Goal: Task Accomplishment & Management: Manage account settings

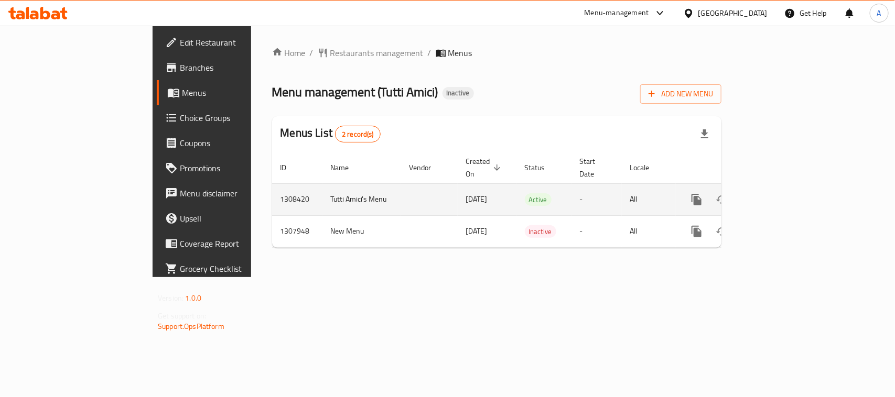
click at [785, 187] on link "enhanced table" at bounding box center [772, 199] width 25 height 25
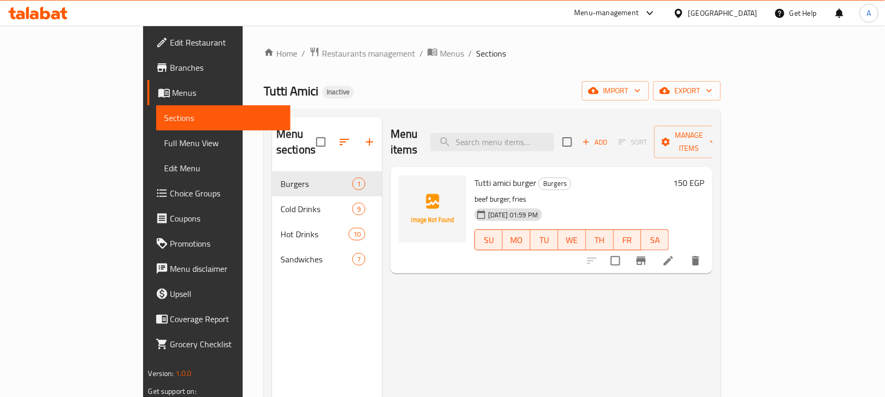
click at [264, 90] on span "Tutti Amici" at bounding box center [291, 91] width 55 height 24
click at [264, 88] on span "Tutti Amici" at bounding box center [291, 91] width 55 height 24
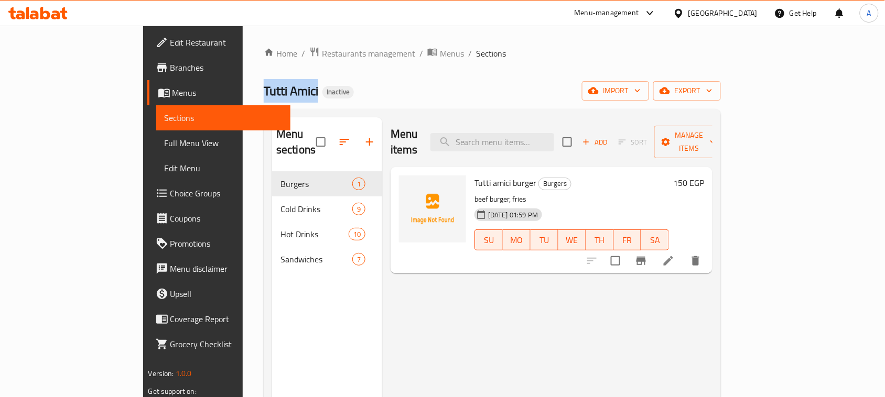
click at [264, 88] on span "Tutti Amici" at bounding box center [291, 91] width 55 height 24
click at [349, 96] on div "Tutti Amici Inactive import export" at bounding box center [492, 90] width 457 height 19
click at [264, 88] on span "Tutti Amici" at bounding box center [291, 91] width 55 height 24
drag, startPoint x: 191, startPoint y: 88, endPoint x: 302, endPoint y: 88, distance: 110.6
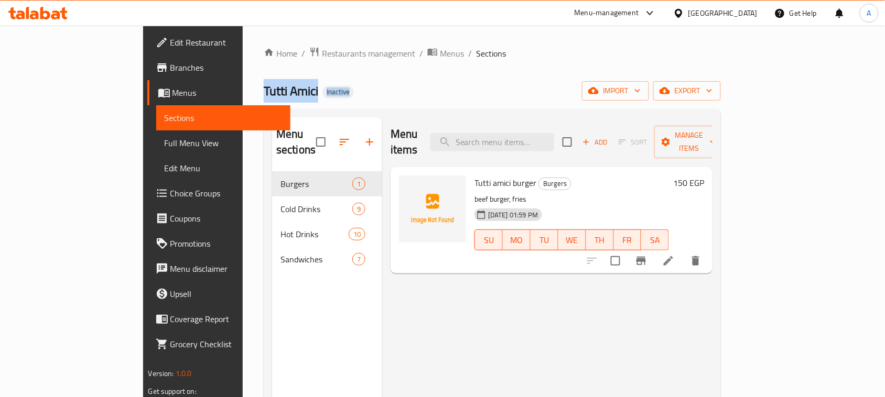
click at [300, 88] on div "Tutti Amici Inactive import export" at bounding box center [492, 90] width 457 height 19
click at [315, 88] on div "Tutti Amici Inactive import export" at bounding box center [492, 90] width 457 height 19
click at [156, 152] on link "Full Menu View" at bounding box center [223, 143] width 135 height 25
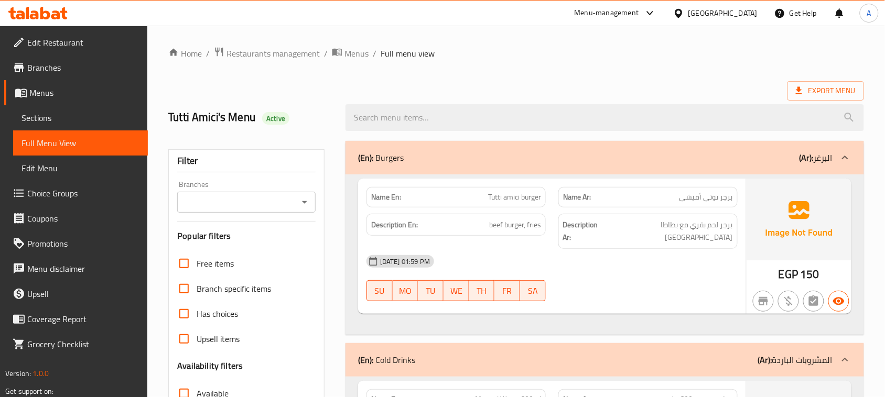
scroll to position [66, 0]
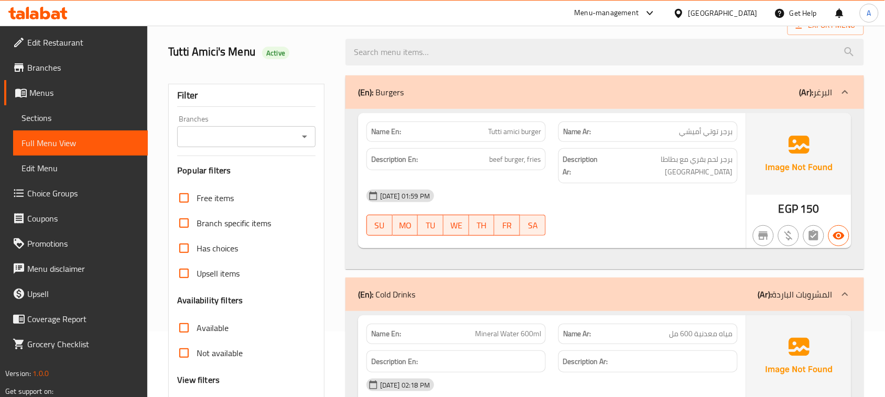
drag, startPoint x: 462, startPoint y: 131, endPoint x: 543, endPoint y: 153, distance: 83.7
click at [539, 148] on div "Name En: Tutti amici burger Name Ar: برجر توتي أميشي Description En: beef burge…" at bounding box center [552, 180] width 388 height 135
click at [553, 163] on div "Description En: beef burger, fries Description Ar: برجر لحم بقري مع بطاطا مقلية" at bounding box center [552, 166] width 384 height 48
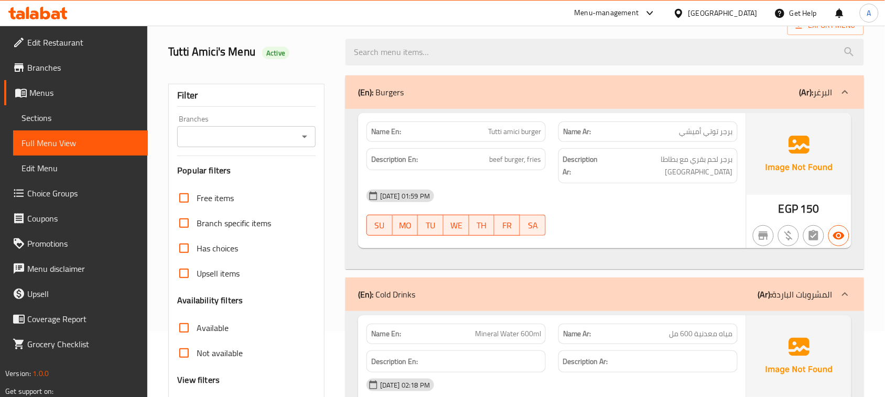
click at [611, 192] on div "[DATE] 01:59 PM" at bounding box center [552, 195] width 384 height 25
drag, startPoint x: 727, startPoint y: 157, endPoint x: 661, endPoint y: 156, distance: 66.1
click at [661, 156] on span "برجر لحم بقري مع بطاطا [GEOGRAPHIC_DATA]" at bounding box center [669, 166] width 127 height 26
click at [692, 183] on div "[DATE] 01:59 PM" at bounding box center [552, 195] width 384 height 25
drag, startPoint x: 717, startPoint y: 131, endPoint x: 696, endPoint y: 130, distance: 20.5
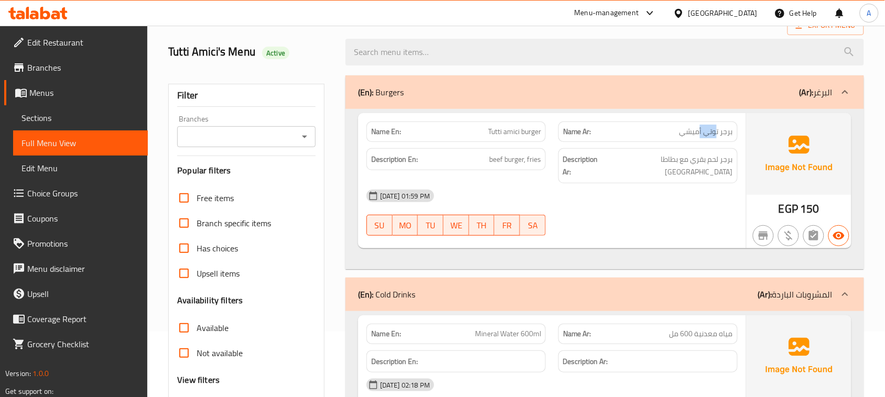
click at [700, 130] on span "برجر توتي أميشي" at bounding box center [705, 131] width 53 height 11
click at [661, 189] on div "[DATE] 01:59 PM" at bounding box center [552, 195] width 384 height 25
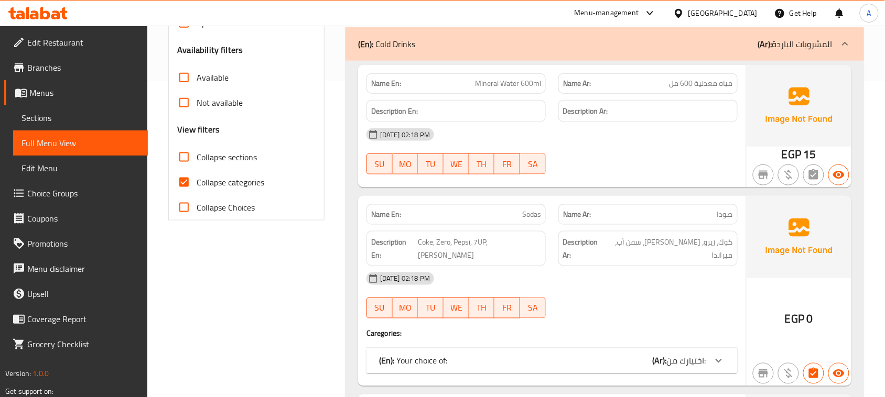
scroll to position [328, 0]
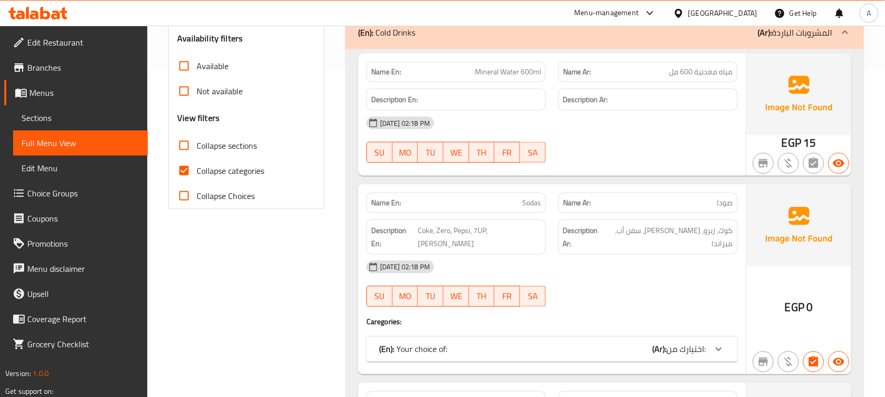
click at [198, 168] on span "Collapse categories" at bounding box center [231, 171] width 68 height 13
click at [197, 168] on input "Collapse categories" at bounding box center [183, 170] width 25 height 25
checkbox input "false"
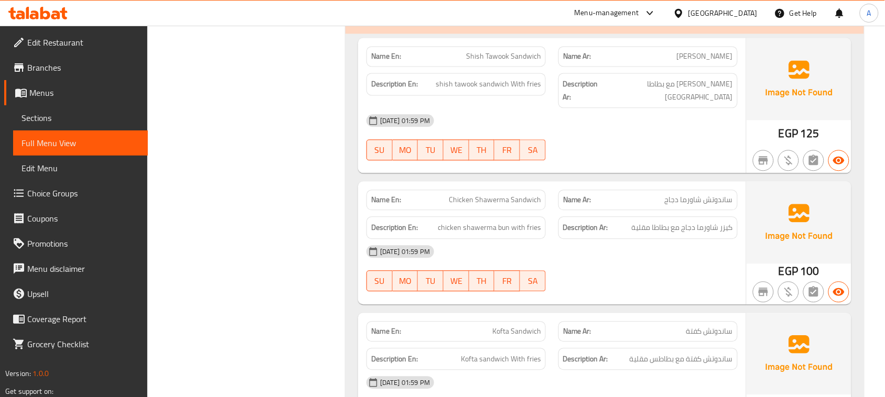
scroll to position [4063, 0]
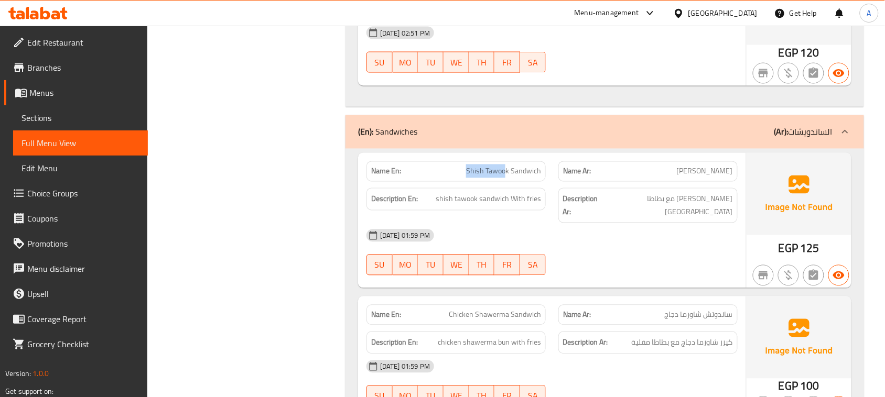
drag, startPoint x: 428, startPoint y: 150, endPoint x: 567, endPoint y: 194, distance: 146.4
click at [512, 161] on div "Name En: [PERSON_NAME] Sandwich" at bounding box center [455, 171] width 179 height 20
click at [599, 228] on div "[DATE] 01:59 PM SU MO TU WE TH FR SA" at bounding box center [552, 252] width 384 height 59
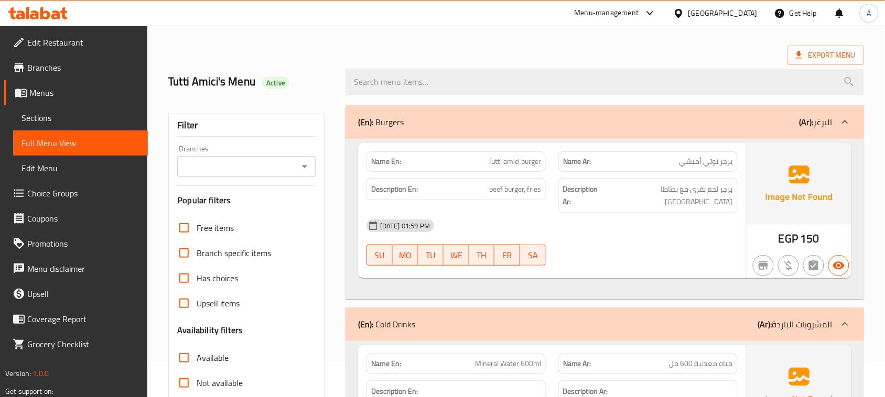
scroll to position [262, 0]
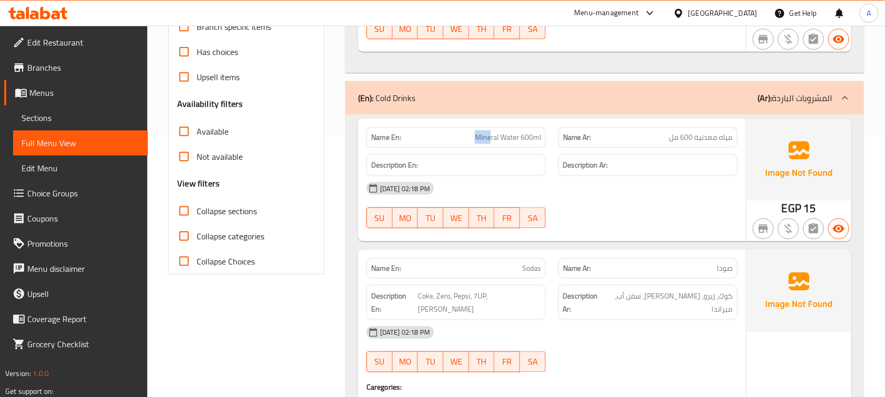
drag, startPoint x: 474, startPoint y: 118, endPoint x: 586, endPoint y: 151, distance: 116.3
click at [554, 135] on div "Name En: Mineral Water 600ml Name Ar: مياه معدنية 600 مل" at bounding box center [552, 137] width 384 height 33
click at [595, 159] on strong "Description Ar:" at bounding box center [585, 165] width 45 height 13
drag, startPoint x: 483, startPoint y: 261, endPoint x: 541, endPoint y: 263, distance: 57.7
click at [541, 263] on div "Name En: Sodas" at bounding box center [455, 268] width 179 height 20
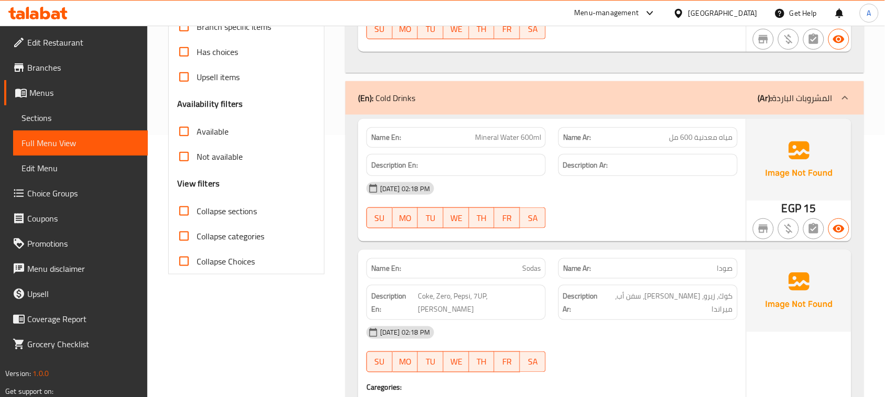
click at [604, 199] on div "[DATE] 02:18 PM SU MO TU WE TH FR SA" at bounding box center [552, 205] width 384 height 59
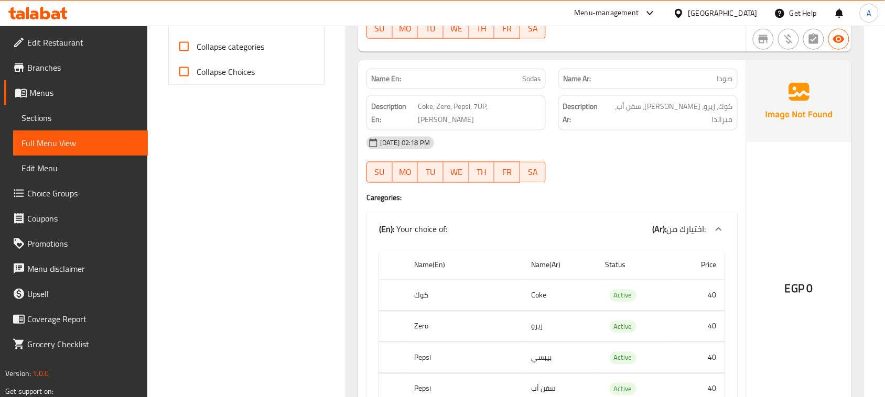
scroll to position [459, 0]
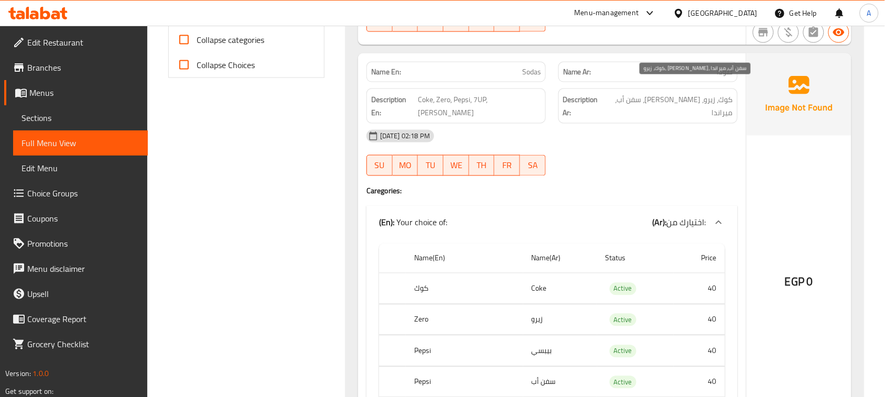
drag, startPoint x: 722, startPoint y: 89, endPoint x: 698, endPoint y: 88, distance: 24.1
click at [710, 93] on span "كوك، زيرو، [PERSON_NAME]، سفن أب، ميراندا" at bounding box center [669, 106] width 127 height 26
click at [692, 124] on div "[DATE] 02:18 PM" at bounding box center [552, 136] width 384 height 25
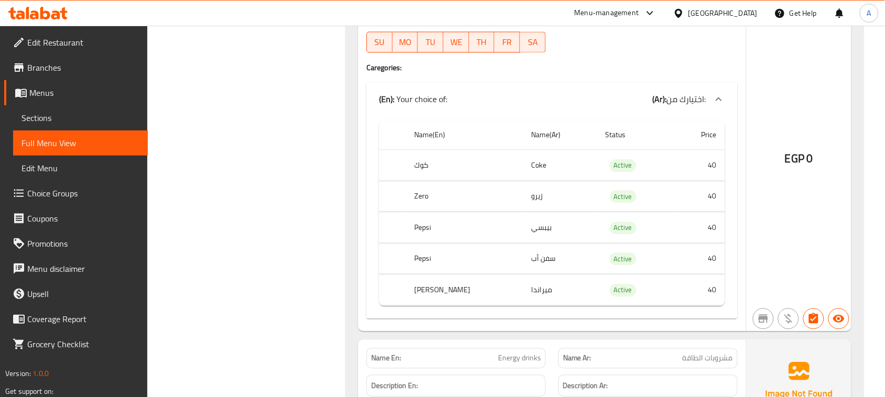
scroll to position [590, 0]
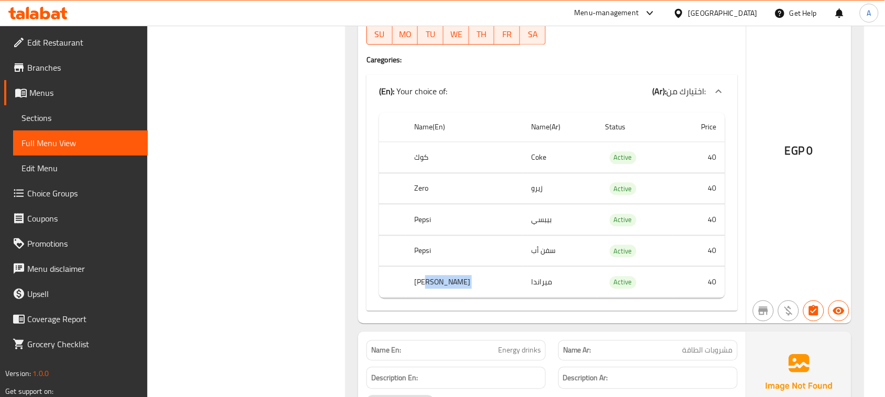
drag, startPoint x: 539, startPoint y: 262, endPoint x: 428, endPoint y: 263, distance: 110.6
click at [428, 267] on tr "[PERSON_NAME] Active 40" at bounding box center [552, 282] width 346 height 31
click at [457, 267] on th "[PERSON_NAME]" at bounding box center [464, 282] width 117 height 31
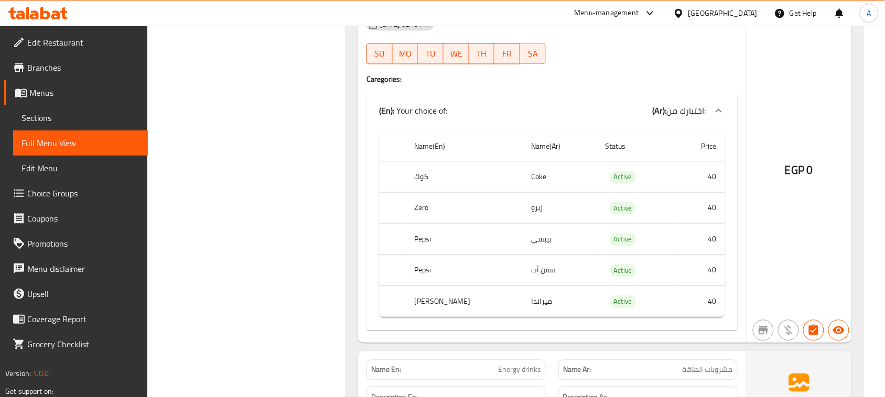
scroll to position [459, 0]
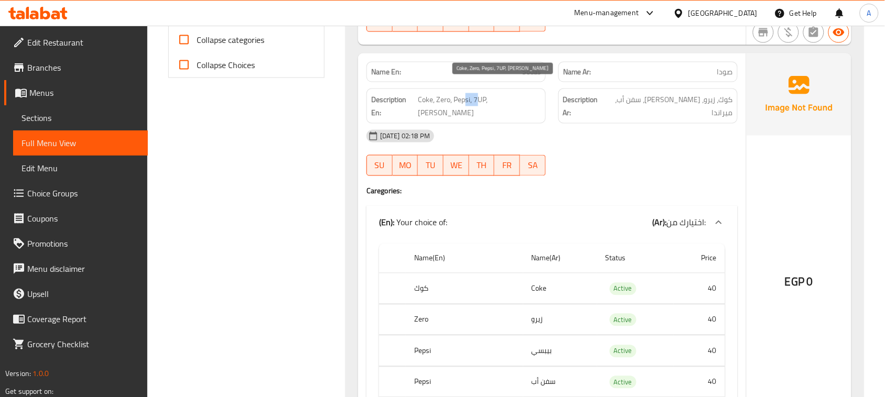
drag, startPoint x: 499, startPoint y: 84, endPoint x: 527, endPoint y: 95, distance: 30.2
click at [507, 93] on span "Coke, Zero, Pepsi, 7UP, [PERSON_NAME]" at bounding box center [479, 106] width 123 height 26
click at [593, 132] on div "[DATE] 02:18 PM SU MO TU WE TH FR SA" at bounding box center [552, 153] width 384 height 59
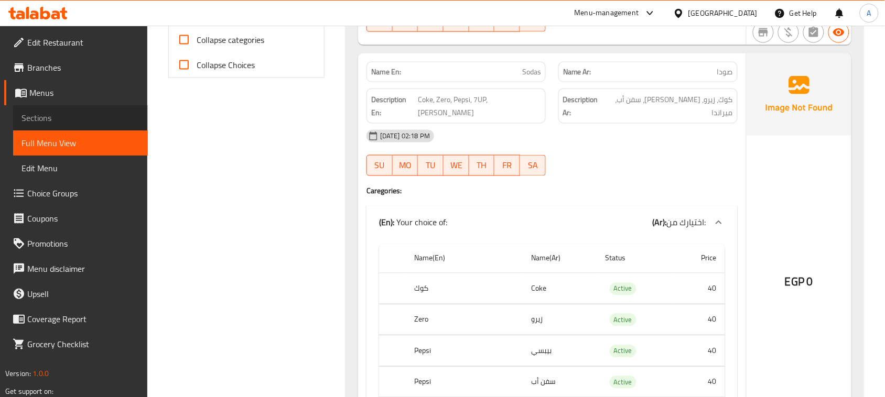
click at [56, 116] on span "Sections" at bounding box center [80, 118] width 118 height 13
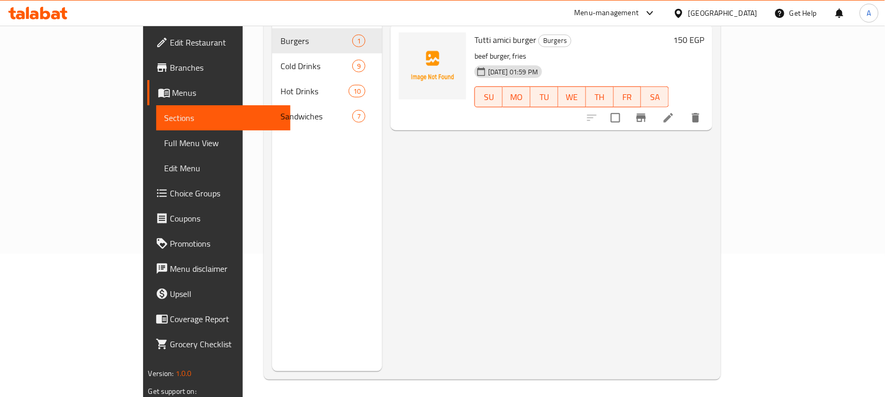
scroll to position [16, 0]
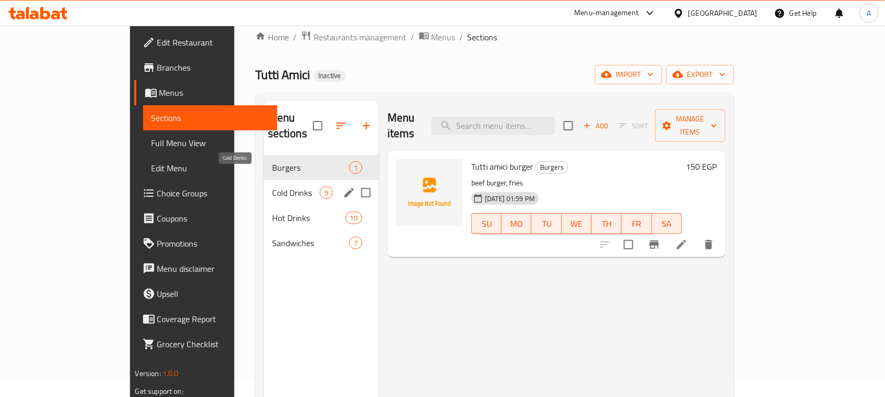
click at [272, 187] on span "Cold Drinks" at bounding box center [296, 193] width 48 height 13
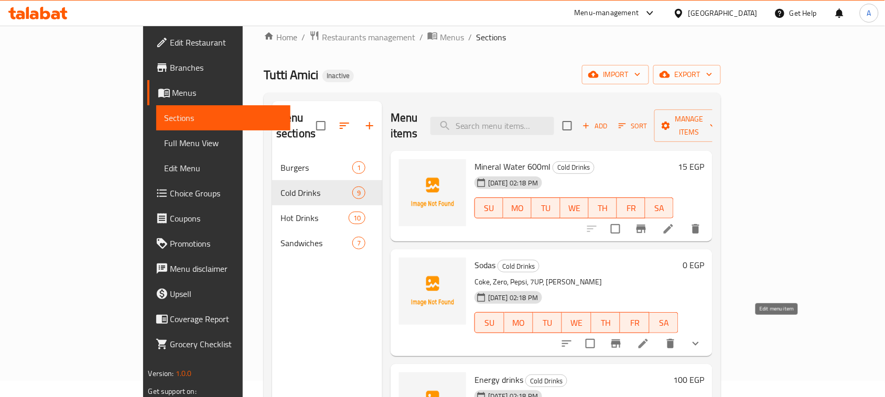
click at [648, 339] on icon at bounding box center [643, 343] width 9 height 9
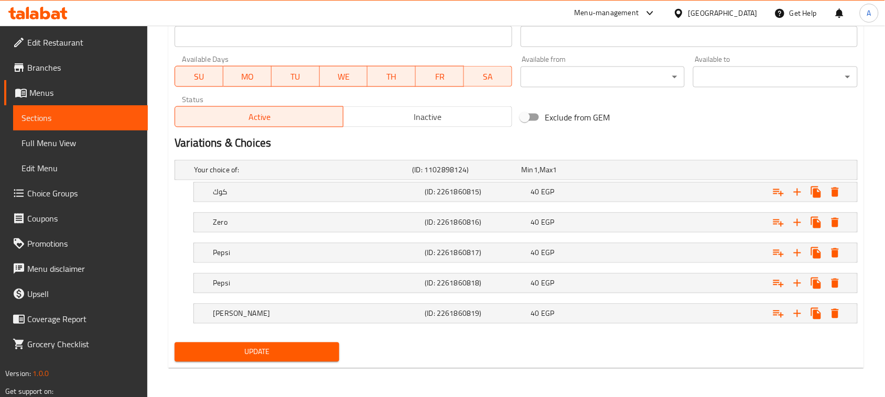
scroll to position [459, 0]
click at [289, 194] on h5 "كوك" at bounding box center [317, 192] width 208 height 10
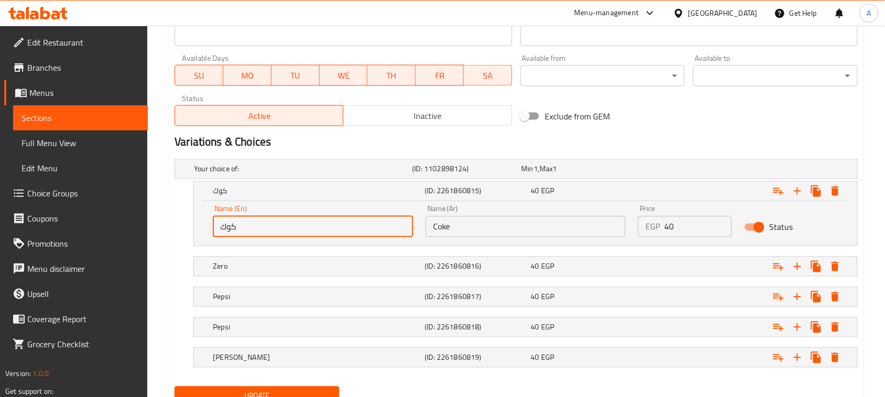
drag, startPoint x: 236, startPoint y: 218, endPoint x: 178, endPoint y: 215, distance: 58.3
click at [178, 215] on div "كوك (ID: 2261860815) 40 EGP Name (En) كوك Name (En) Name (Ar) Coke Name (Ar) Pr…" at bounding box center [516, 213] width 683 height 65
type input "Coke"
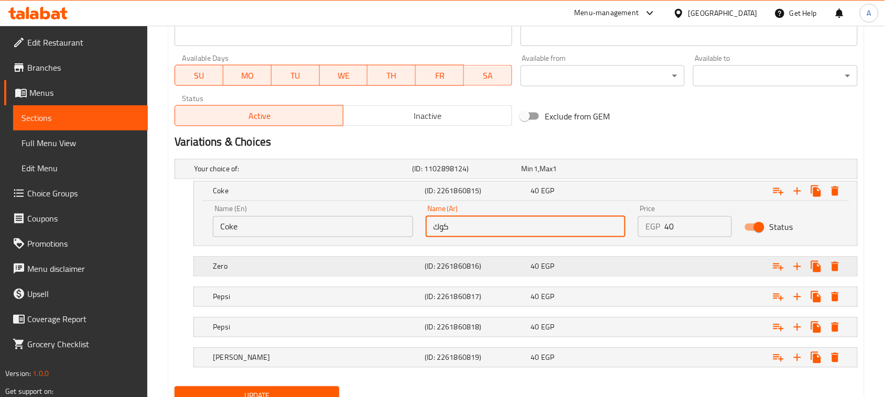
type input "كوك"
click at [286, 271] on h5 "Zero" at bounding box center [317, 267] width 208 height 10
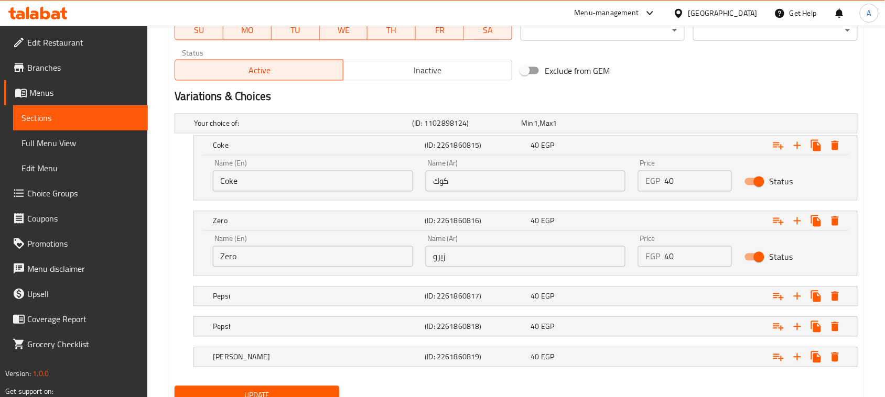
scroll to position [549, 0]
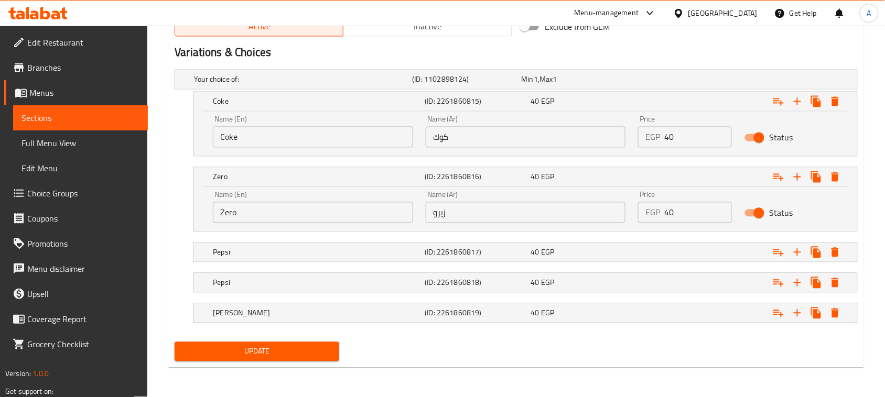
click at [273, 349] on span "Update" at bounding box center [257, 351] width 148 height 13
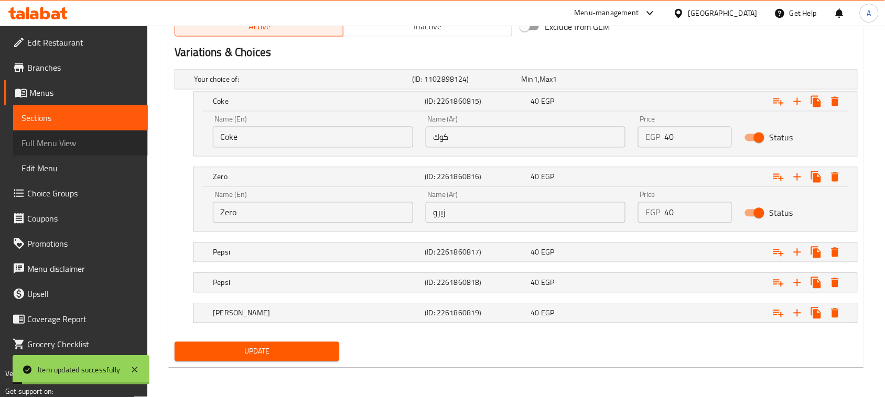
click at [66, 139] on span "Full Menu View" at bounding box center [80, 143] width 118 height 13
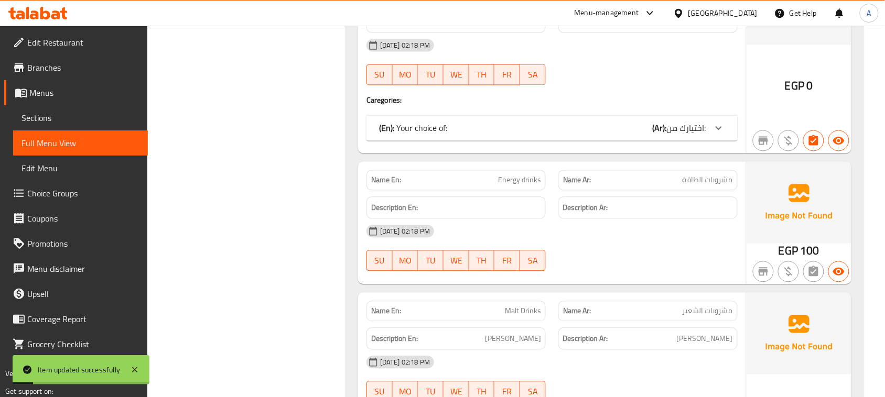
click at [554, 122] on div "(En): Your choice of: (Ar): اختيارك من:" at bounding box center [542, 128] width 327 height 13
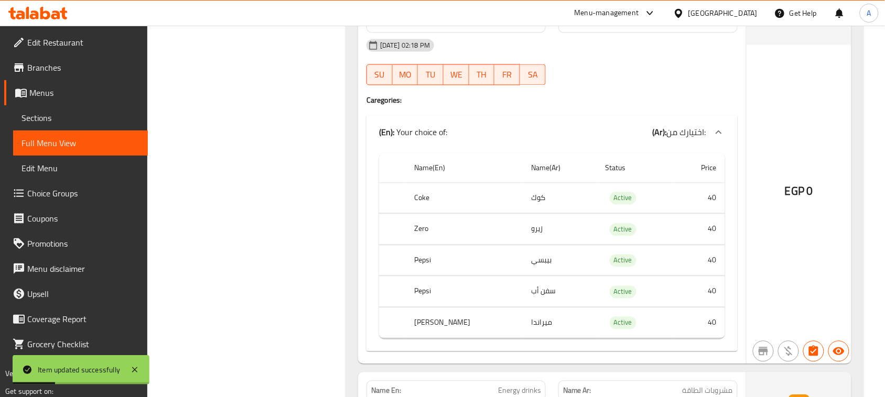
drag, startPoint x: 524, startPoint y: 166, endPoint x: 507, endPoint y: 166, distance: 16.8
click at [523, 183] on td "كوك" at bounding box center [560, 198] width 74 height 31
drag, startPoint x: 520, startPoint y: 198, endPoint x: 505, endPoint y: 198, distance: 15.2
click at [523, 214] on td "زيرو" at bounding box center [560, 229] width 74 height 31
drag, startPoint x: 515, startPoint y: 228, endPoint x: 505, endPoint y: 227, distance: 10.0
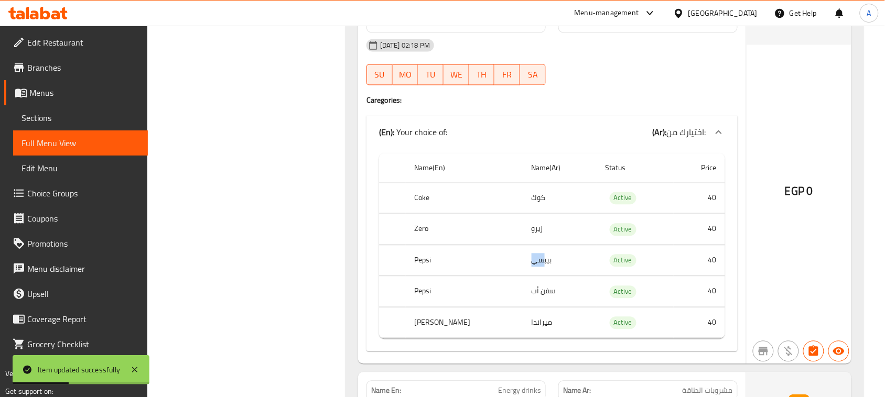
click at [523, 245] on td "بيبسي" at bounding box center [560, 260] width 74 height 31
click at [495, 277] on tr "Pepsi سفن أب Active 40" at bounding box center [552, 292] width 346 height 31
click at [523, 308] on td "ميراندا" at bounding box center [560, 323] width 74 height 31
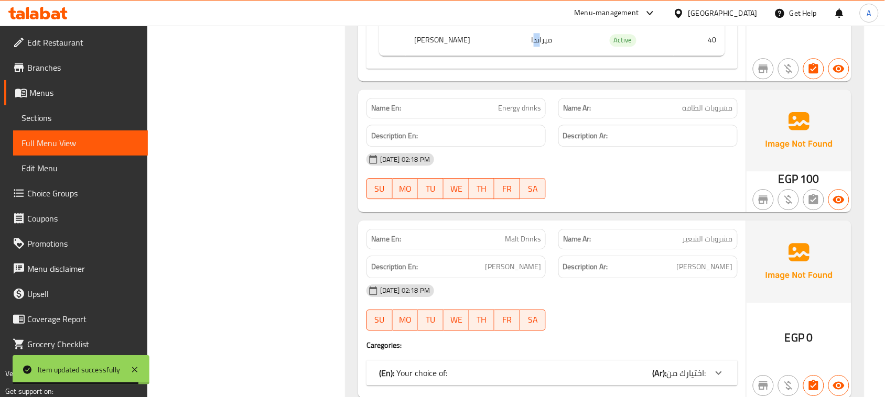
scroll to position [811, 0]
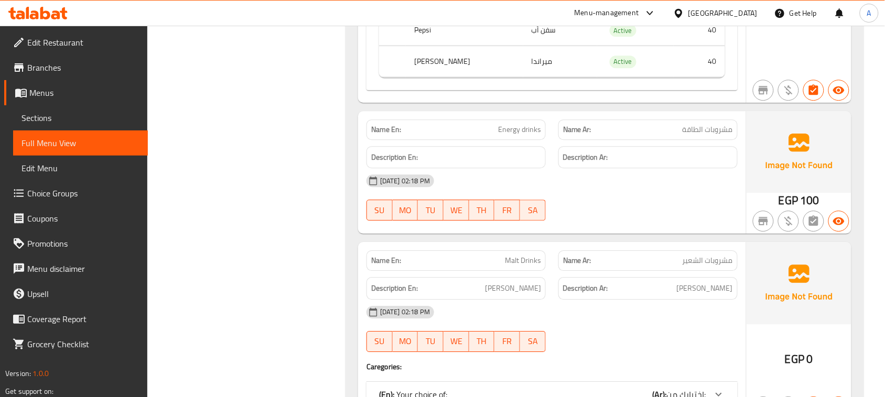
click at [672, 190] on div "[DATE] 02:18 PM SU MO TU WE TH FR SA" at bounding box center [552, 197] width 384 height 59
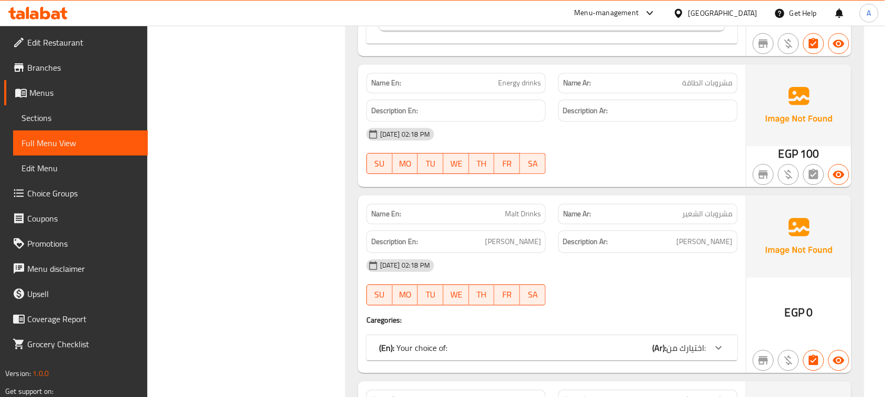
scroll to position [877, 0]
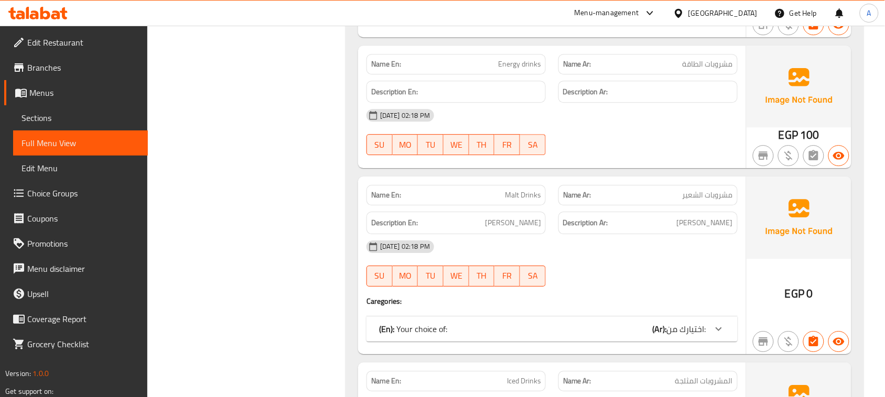
drag, startPoint x: 497, startPoint y: 163, endPoint x: 632, endPoint y: 231, distance: 151.2
click at [549, 183] on div "Name En: Malt Drinks Name Ar: مشروبات الشعير Description En: [PERSON_NAME] Desc…" at bounding box center [552, 266] width 388 height 178
drag, startPoint x: 637, startPoint y: 239, endPoint x: 639, endPoint y: 245, distance: 6.0
click at [637, 240] on div "[DATE] 02:18 PM SU MO TU WE TH FR SA" at bounding box center [552, 263] width 384 height 59
click at [662, 293] on div "Name En: Malt Drinks Name Ar: مشروبات الشعير Description En: [PERSON_NAME] Desc…" at bounding box center [552, 266] width 388 height 178
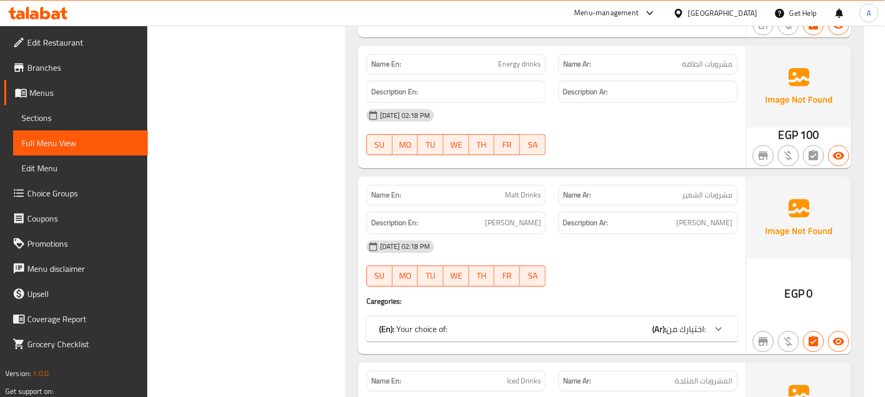
click at [646, 323] on div "(En): Your choice of: (Ar): اختيارك من:" at bounding box center [542, 329] width 327 height 13
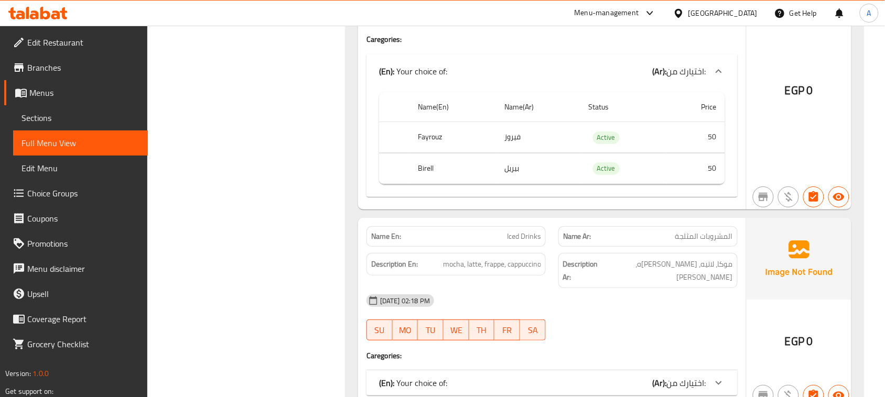
scroll to position [1204, 0]
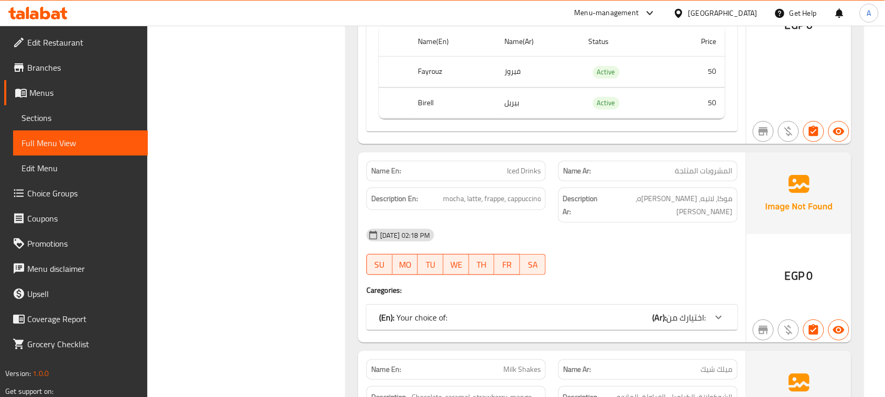
click at [630, 311] on div "(En): Your choice of: (Ar): اختيارك من:" at bounding box center [542, 317] width 327 height 13
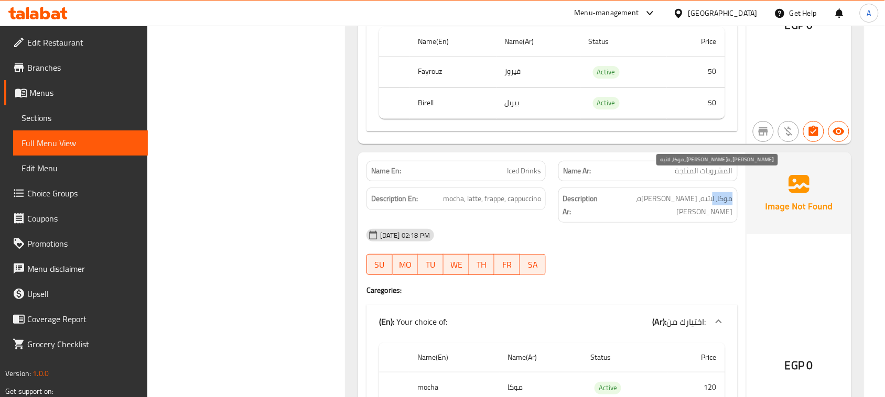
drag, startPoint x: 704, startPoint y: 175, endPoint x: 608, endPoint y: 239, distance: 115.6
click at [620, 192] on h6 "Description Ar: موكا، لاتيه، فرابيه، [PERSON_NAME]" at bounding box center [648, 205] width 170 height 26
click at [606, 250] on div "Name En: Iced Drinks Name Ar: المشروبات المثلجة Description En: mocha, latte, f…" at bounding box center [552, 338] width 388 height 370
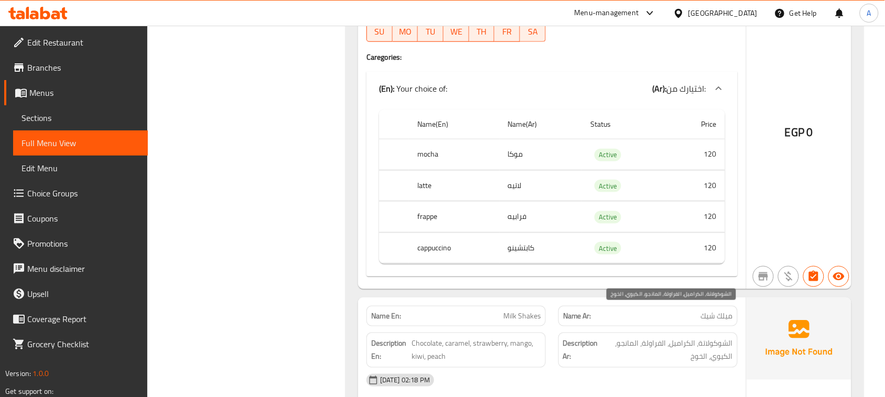
scroll to position [1532, 0]
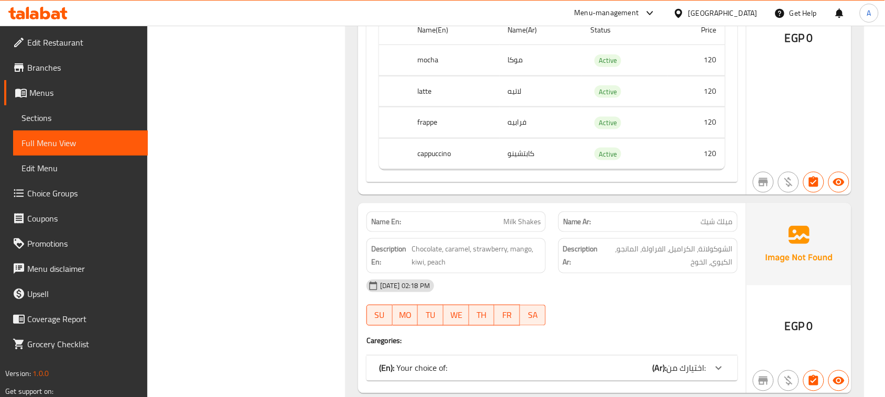
click at [603, 356] on div "(En): Your choice of: (Ar): اختيارك من:" at bounding box center [551, 368] width 371 height 25
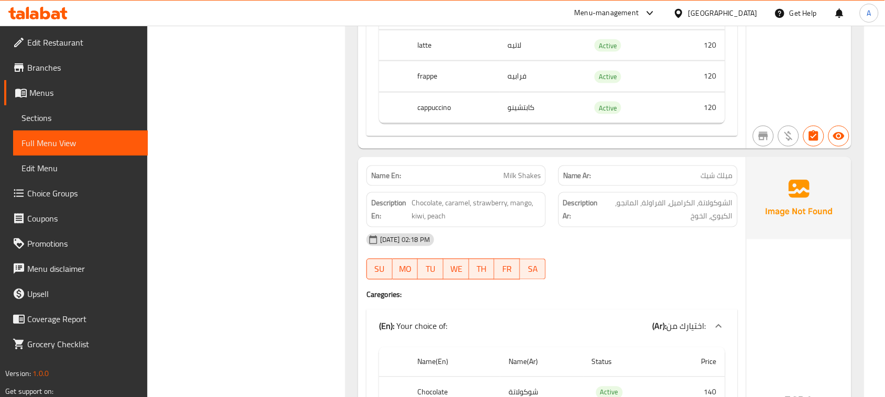
scroll to position [1597, 0]
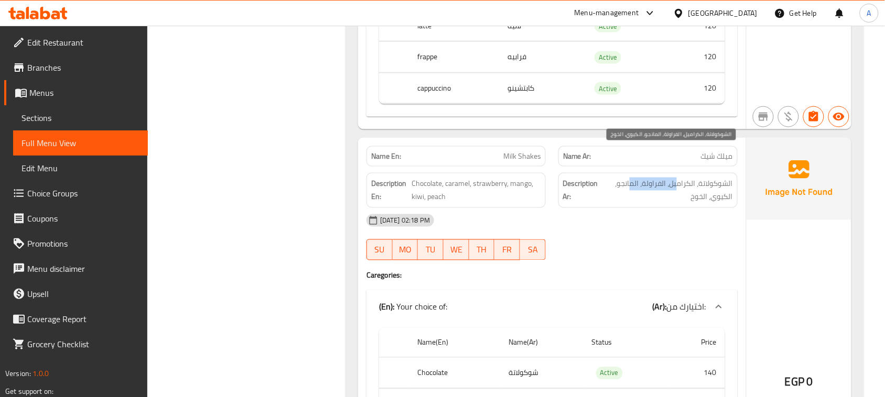
drag, startPoint x: 669, startPoint y: 155, endPoint x: 629, endPoint y: 155, distance: 39.8
click at [629, 178] on span "الشوكولاتة، الكراميل، الفراولة، المانجو، الكيوي، الخوخ" at bounding box center [667, 191] width 131 height 26
click at [648, 219] on div "[DATE] 02:18 PM SU MO TU WE TH FR SA" at bounding box center [552, 237] width 384 height 59
drag, startPoint x: 723, startPoint y: 169, endPoint x: 711, endPoint y: 172, distance: 12.9
click at [716, 178] on span "الشوكولاتة، الكراميل، الفراولة، المانجو، الكيوي، الخوخ" at bounding box center [667, 191] width 131 height 26
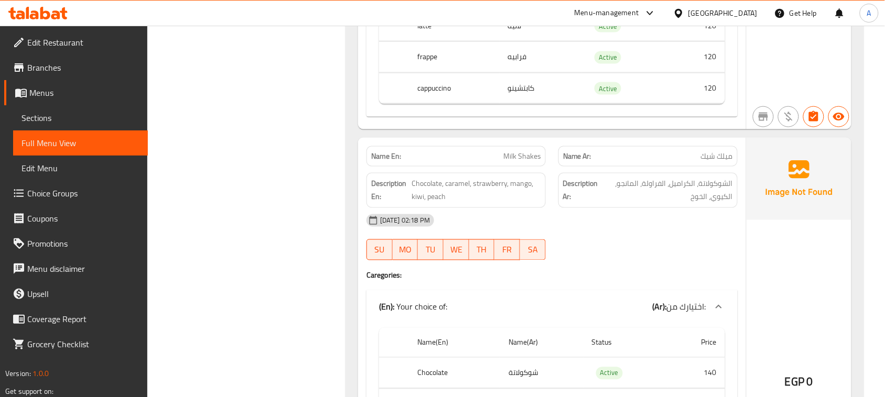
drag, startPoint x: 654, startPoint y: 215, endPoint x: 628, endPoint y: 228, distance: 28.6
click at [653, 216] on div "[DATE] 02:18 PM SU MO TU WE TH FR SA" at bounding box center [552, 237] width 384 height 59
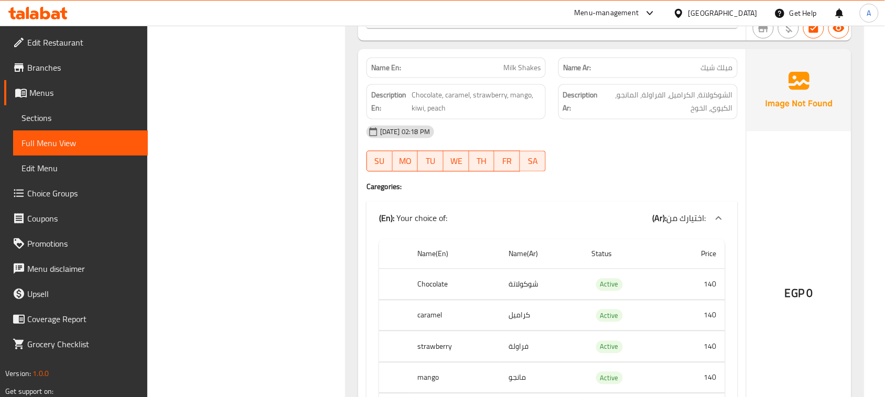
scroll to position [1794, 0]
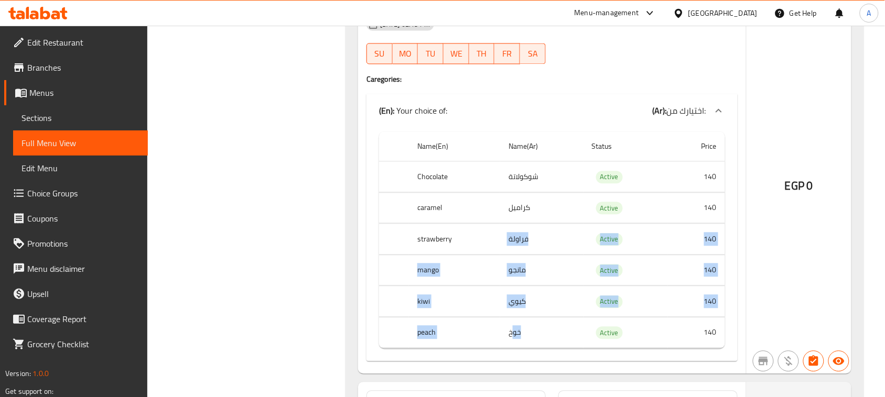
drag, startPoint x: 542, startPoint y: 213, endPoint x: 514, endPoint y: 307, distance: 97.7
click at [514, 307] on tbody "Chocolate شوكولاتة Active 140 caramel كراميل Active 140 strawberry فراولة Activ…" at bounding box center [552, 254] width 346 height 187
click at [514, 317] on td "خوخ" at bounding box center [541, 332] width 83 height 31
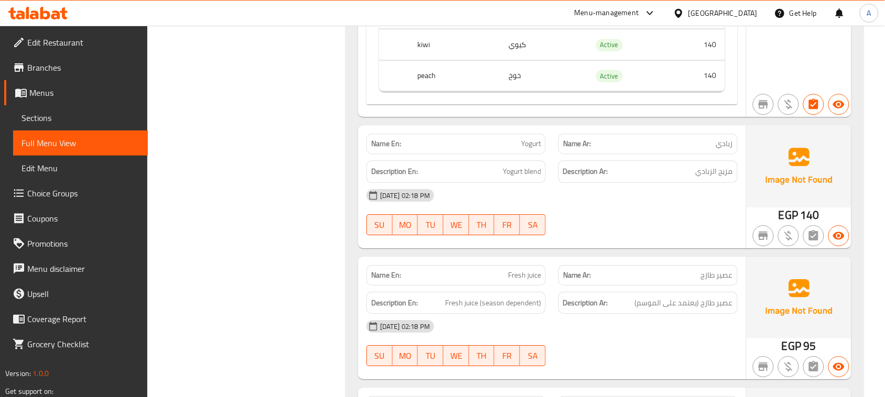
scroll to position [2056, 0]
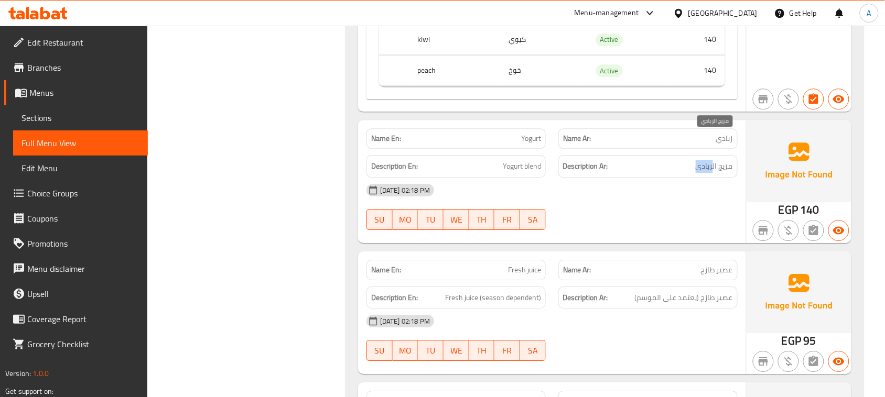
drag, startPoint x: 711, startPoint y: 137, endPoint x: 666, endPoint y: 170, distance: 56.2
click at [676, 156] on div "Name En: Yogurt Name Ar: زبادي Description En: Yogurt blend Description Ar: مزي…" at bounding box center [552, 181] width 388 height 123
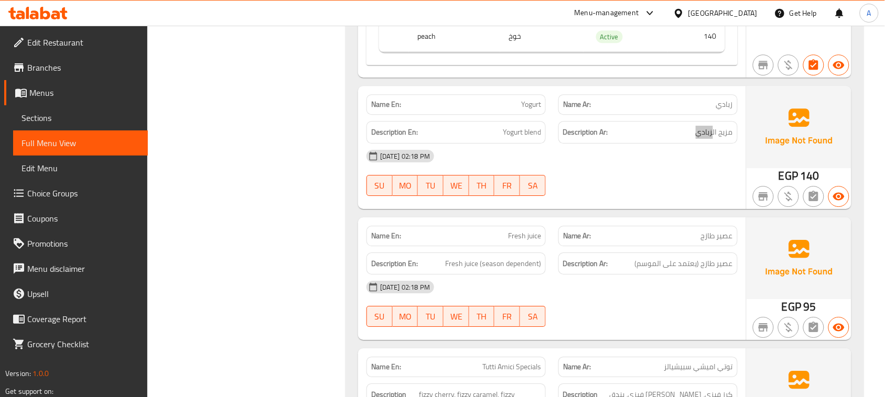
scroll to position [2122, 0]
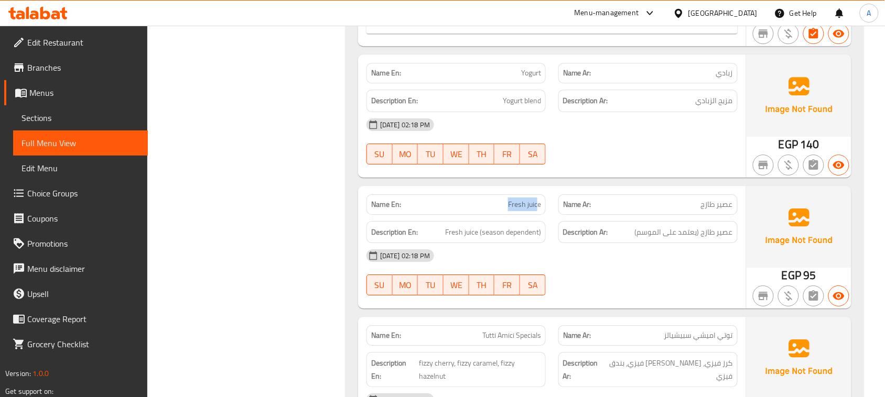
drag, startPoint x: 489, startPoint y: 174, endPoint x: 536, endPoint y: 179, distance: 48.0
click at [536, 199] on p "Name En: Fresh juice" at bounding box center [456, 204] width 170 height 11
drag, startPoint x: 728, startPoint y: 207, endPoint x: 689, endPoint y: 206, distance: 38.3
click at [689, 226] on span "عصير طازج (يعتمد على الموسم)" at bounding box center [684, 232] width 98 height 13
drag, startPoint x: 671, startPoint y: 208, endPoint x: 639, endPoint y: 220, distance: 34.9
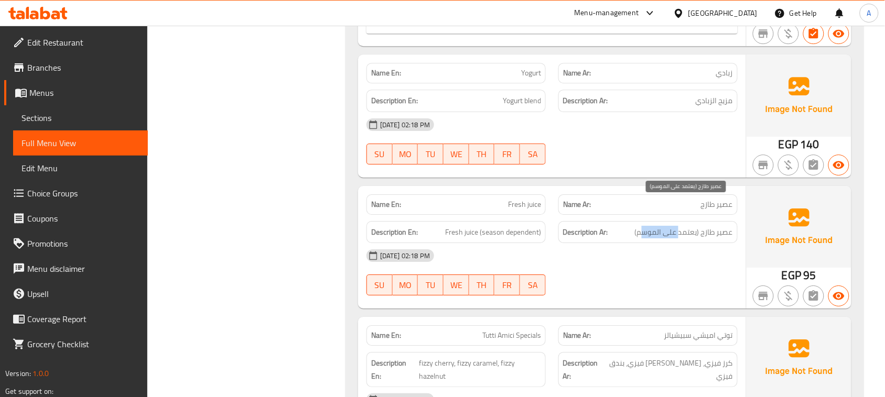
click at [641, 226] on span "عصير طازج (يعتمد على الموسم)" at bounding box center [684, 232] width 98 height 13
click at [641, 255] on div "[DATE] 02:18 PM SU MO TU WE TH FR SA" at bounding box center [552, 272] width 384 height 59
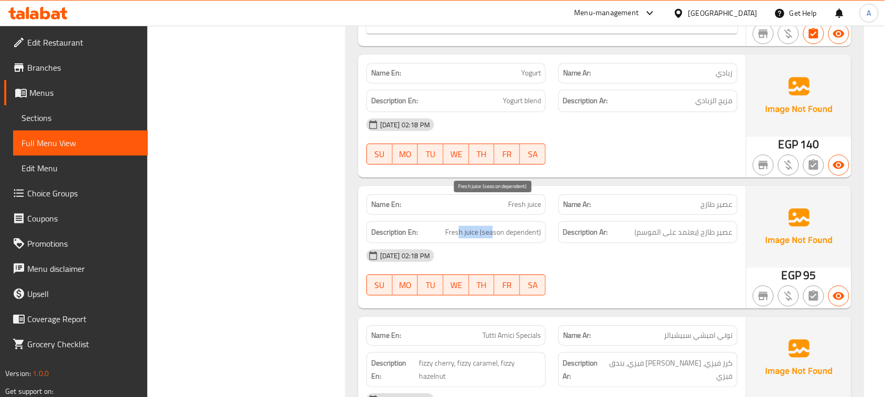
drag, startPoint x: 459, startPoint y: 199, endPoint x: 543, endPoint y: 222, distance: 86.9
click at [521, 221] on div "Description En: Fresh juice (season dependent)" at bounding box center [455, 232] width 179 height 23
click at [599, 243] on div "[DATE] 02:18 PM" at bounding box center [552, 255] width 384 height 25
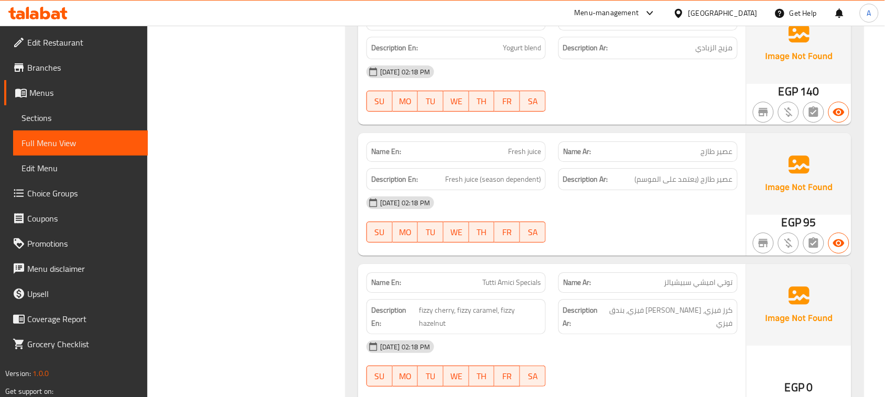
scroll to position [2253, 0]
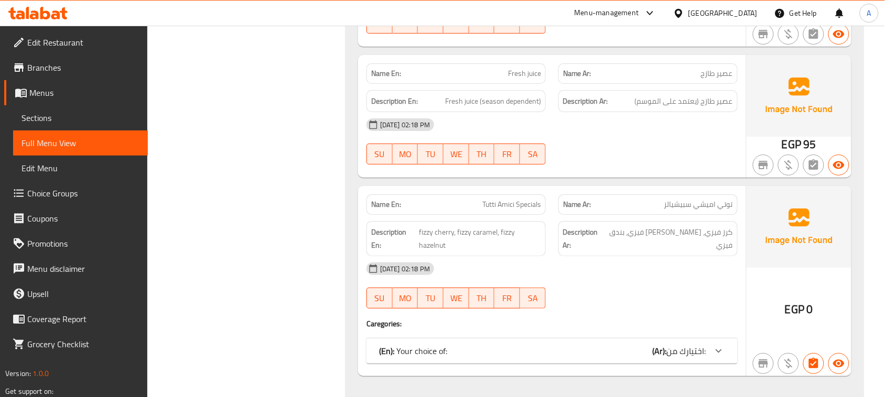
drag, startPoint x: 486, startPoint y: 181, endPoint x: 620, endPoint y: 280, distance: 166.8
click at [502, 189] on div "Name En: Tutti Amici Specials Name Ar: توتي اميشي سبيشيالز Description En: fizz…" at bounding box center [552, 281] width 388 height 190
click at [630, 309] on div "Name En: Tutti Amici Specials Name Ar: توتي اميشي سبيشيالز Description En: fizz…" at bounding box center [552, 281] width 388 height 190
click at [665, 343] on b "(Ar):" at bounding box center [660, 351] width 14 height 16
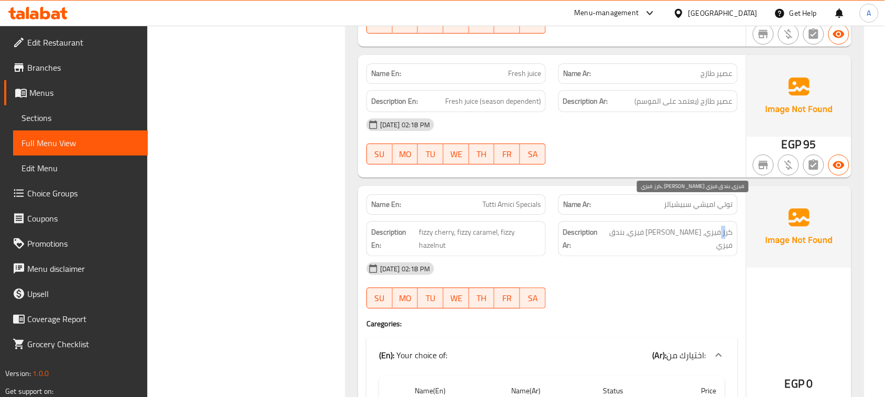
click at [721, 226] on span "كرز فيزي، [PERSON_NAME] فيزي، بندق فيزي" at bounding box center [669, 239] width 127 height 26
click at [647, 226] on span "كرز فيزي، [PERSON_NAME] فيزي، بندق فيزي" at bounding box center [669, 239] width 127 height 26
drag, startPoint x: 647, startPoint y: 202, endPoint x: 628, endPoint y: 199, distance: 20.1
click at [629, 226] on span "كرز فيزي، [PERSON_NAME] فيزي، بندق فيزي" at bounding box center [669, 239] width 127 height 26
click at [630, 256] on div "[DATE] 02:18 PM" at bounding box center [552, 268] width 384 height 25
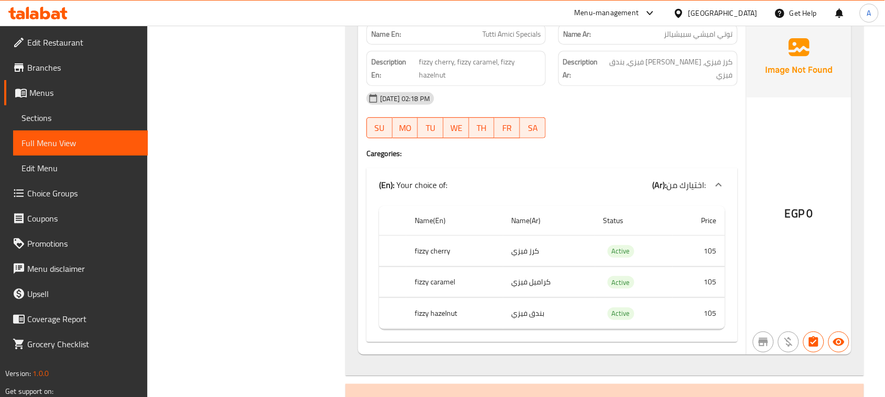
scroll to position [2449, 0]
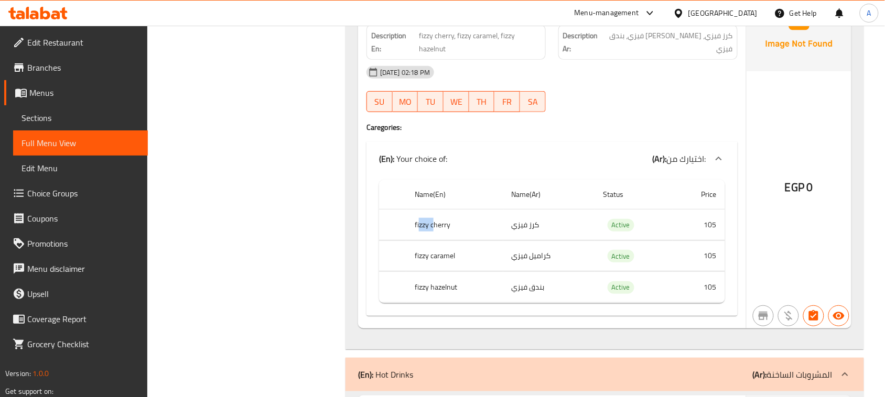
drag, startPoint x: 420, startPoint y: 200, endPoint x: 434, endPoint y: 204, distance: 14.4
click at [434, 210] on th "fizzy cherry" at bounding box center [454, 225] width 97 height 31
click at [439, 210] on th "fizzy cherry" at bounding box center [454, 225] width 97 height 31
drag, startPoint x: 439, startPoint y: 200, endPoint x: 536, endPoint y: 197, distance: 97.0
click at [536, 210] on tr "fizzy cherry كرز فيزي Active 105" at bounding box center [552, 225] width 346 height 31
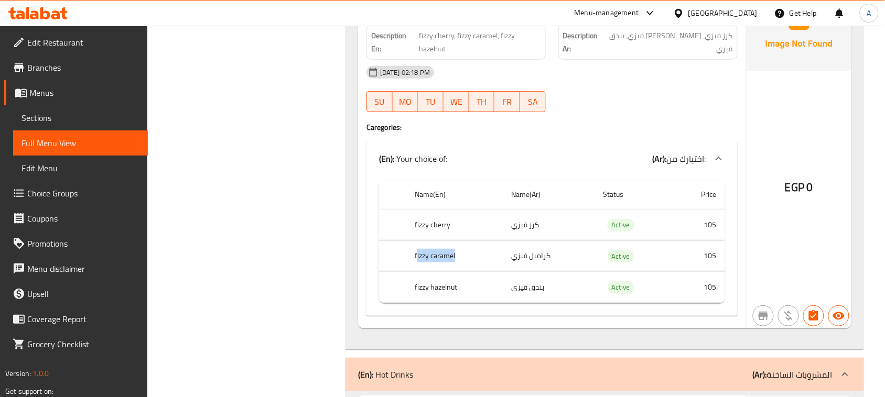
drag, startPoint x: 417, startPoint y: 229, endPoint x: 461, endPoint y: 229, distance: 44.0
click at [461, 241] on th "fizzy caramel" at bounding box center [454, 256] width 97 height 31
drag, startPoint x: 531, startPoint y: 231, endPoint x: 413, endPoint y: 231, distance: 118.0
click at [413, 241] on tr "fizzy [PERSON_NAME] فيزي Active 105" at bounding box center [552, 256] width 346 height 31
click at [415, 241] on th "fizzy caramel" at bounding box center [454, 256] width 97 height 31
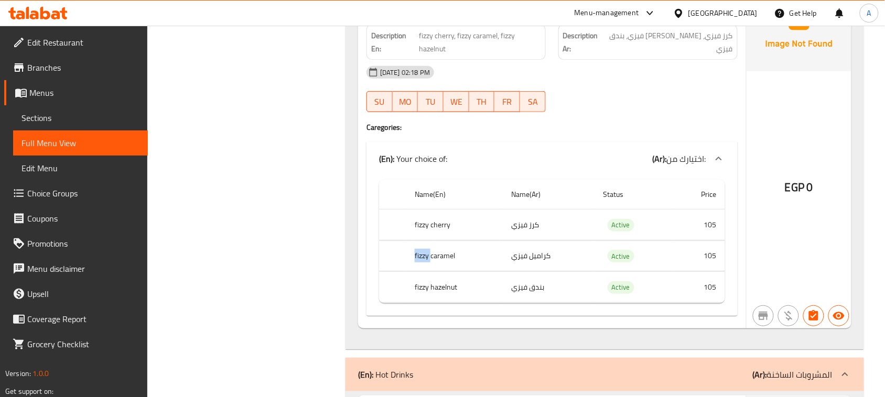
click at [415, 241] on th "fizzy caramel" at bounding box center [454, 256] width 97 height 31
drag, startPoint x: 412, startPoint y: 265, endPoint x: 481, endPoint y: 263, distance: 69.2
click at [481, 272] on th "fizzy hazelnut" at bounding box center [454, 287] width 97 height 31
click at [520, 272] on td "بندق فيزي" at bounding box center [549, 287] width 92 height 31
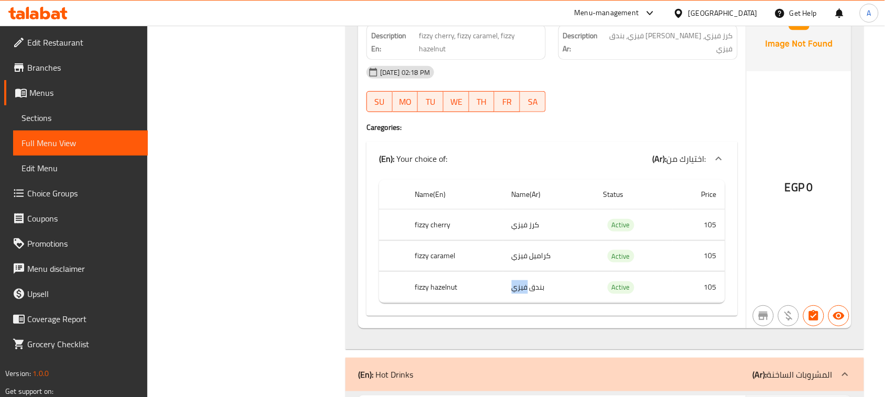
click at [520, 272] on td "بندق فيزي" at bounding box center [549, 287] width 92 height 31
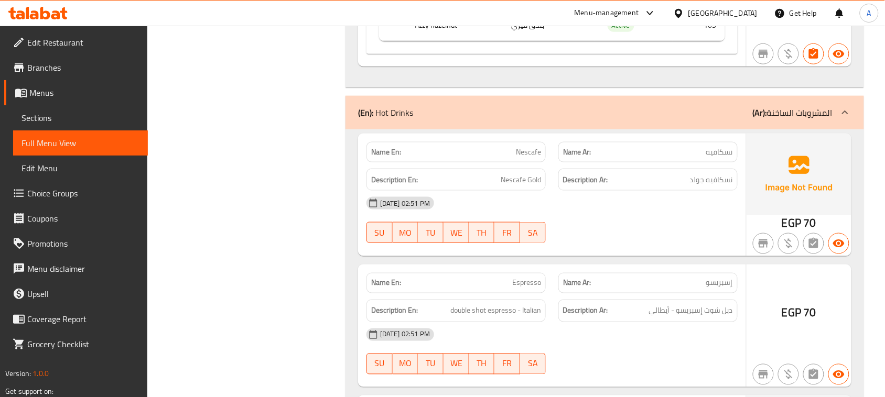
click at [283, 232] on div "Filter Branches Branches Popular filters Free items Branch specific items Has c…" at bounding box center [250, 3] width 177 height 5161
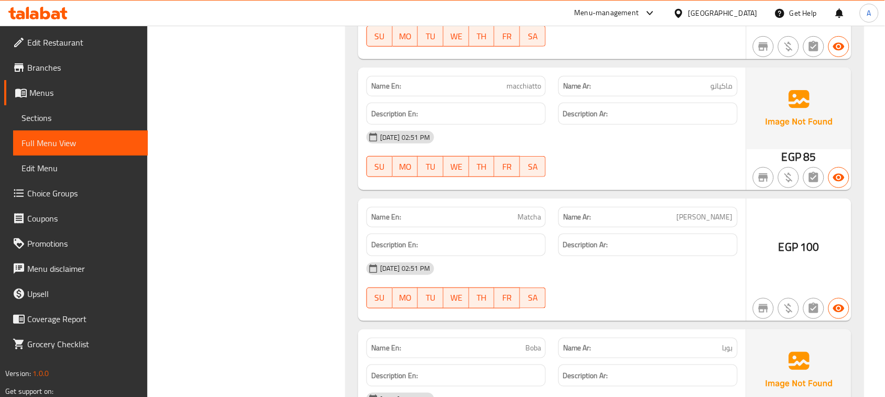
scroll to position [3760, 0]
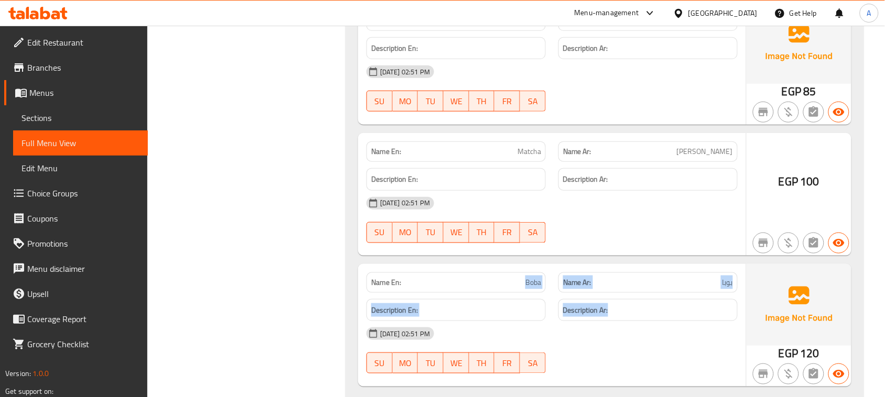
drag, startPoint x: 507, startPoint y: 253, endPoint x: 693, endPoint y: 321, distance: 197.9
click at [670, 301] on div "Name En: Boba Name Ar: بوبا Description En: Description Ar: [DATE] 02:51 PM SU …" at bounding box center [552, 325] width 388 height 123
click at [694, 324] on div "[DATE] 02:51 PM" at bounding box center [552, 333] width 384 height 25
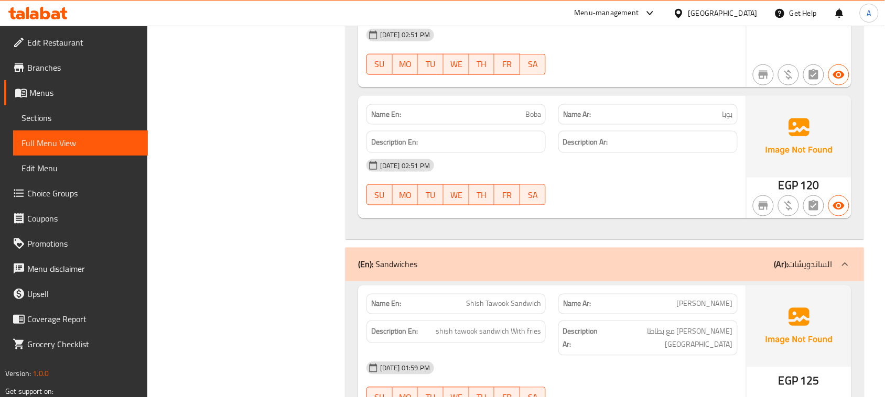
scroll to position [0, 0]
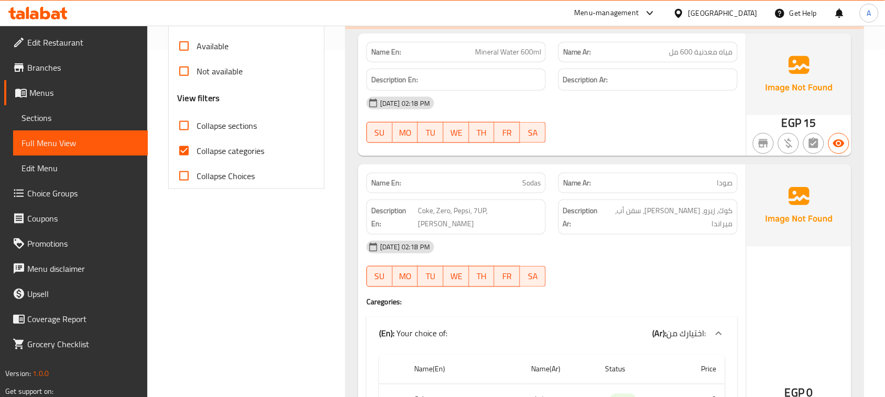
click at [215, 150] on span "Collapse categories" at bounding box center [231, 151] width 68 height 13
click at [197, 150] on input "Collapse categories" at bounding box center [183, 150] width 25 height 25
checkbox input "false"
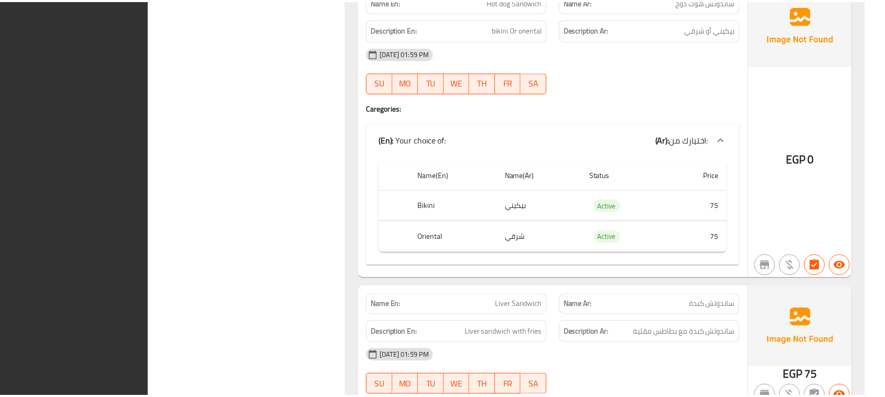
scroll to position [5107, 0]
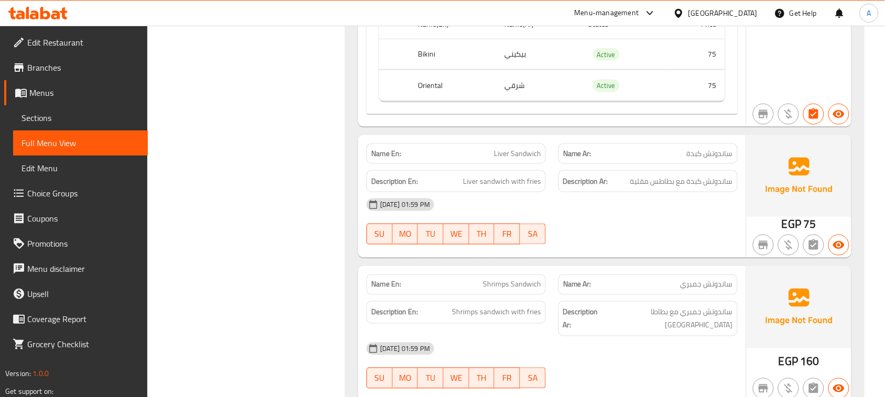
click at [383, 148] on strong "Name En:" at bounding box center [386, 153] width 30 height 11
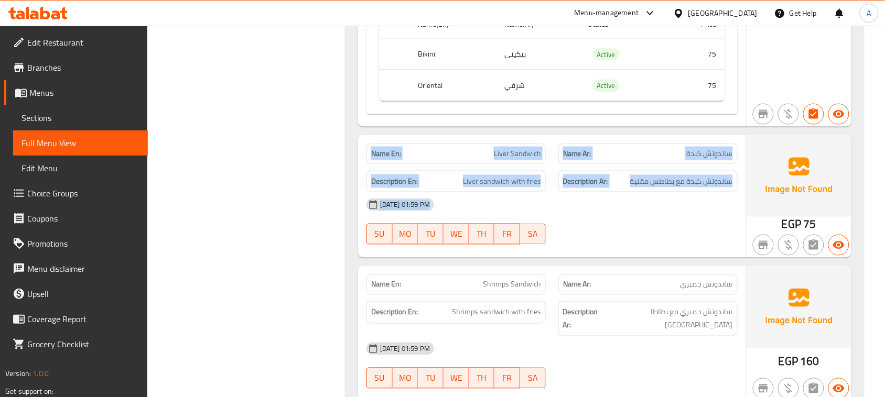
drag, startPoint x: 383, startPoint y: 121, endPoint x: 672, endPoint y: 163, distance: 291.9
click at [670, 163] on div "Name En: Liver Sandwich Name Ar: ساندوتش كبدة Description En: Liver sandwich wi…" at bounding box center [552, 196] width 388 height 123
click at [672, 192] on div "[DATE] 01:59 PM" at bounding box center [552, 204] width 384 height 25
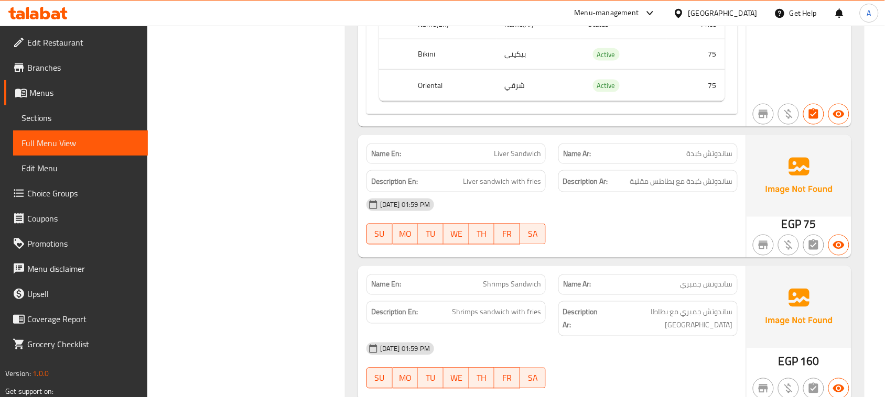
drag, startPoint x: 724, startPoint y: 175, endPoint x: 371, endPoint y: 106, distance: 360.0
click at [371, 135] on div "Name En: Liver Sandwich Name Ar: ساندوتش كبدة Description En: Liver sandwich wi…" at bounding box center [552, 196] width 388 height 123
click at [381, 148] on strong "Name En:" at bounding box center [386, 153] width 30 height 11
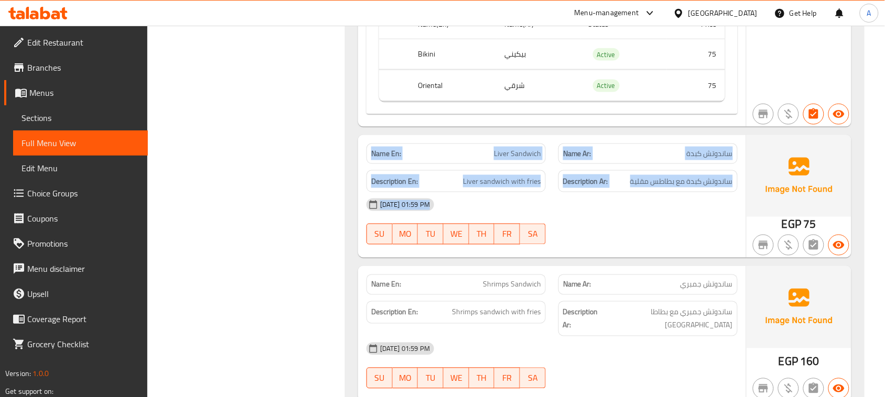
drag, startPoint x: 381, startPoint y: 121, endPoint x: 743, endPoint y: 175, distance: 365.7
click at [743, 175] on div "Name En: Liver Sandwich Name Ar: ساندوتش كبدة Description En: Liver sandwich wi…" at bounding box center [552, 196] width 388 height 123
click at [688, 192] on div "[DATE] 01:59 PM" at bounding box center [552, 204] width 384 height 25
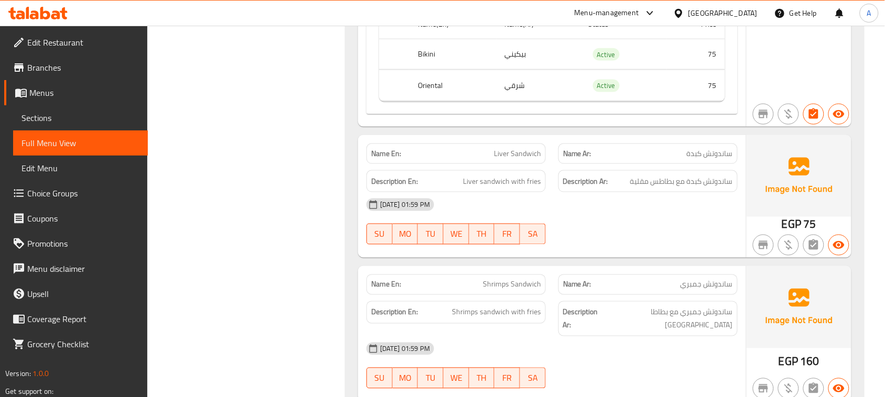
scroll to position [0, 0]
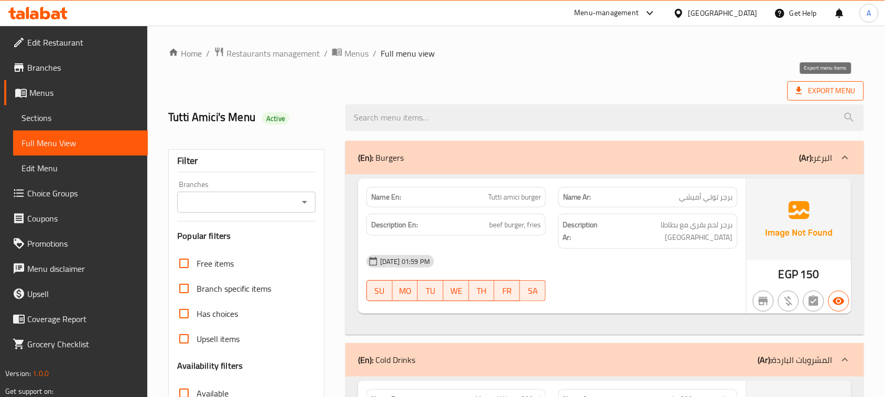
click at [813, 84] on span "Export Menu" at bounding box center [826, 90] width 60 height 13
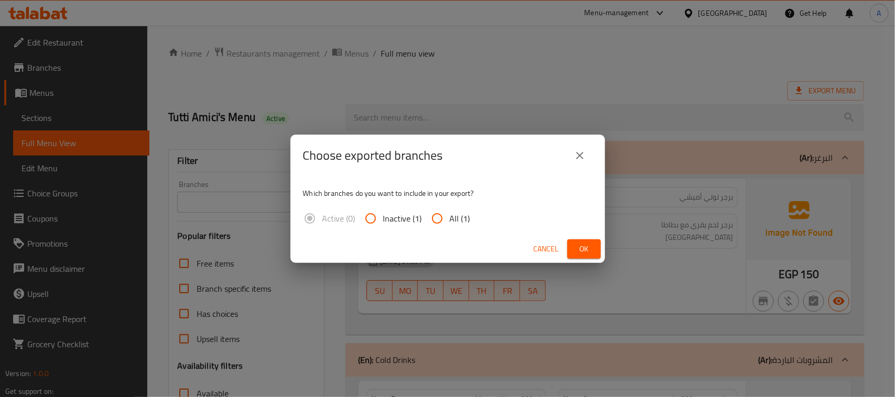
click at [444, 210] on input "All (1)" at bounding box center [437, 218] width 25 height 25
radio input "true"
click at [587, 245] on span "Ok" at bounding box center [584, 249] width 17 height 13
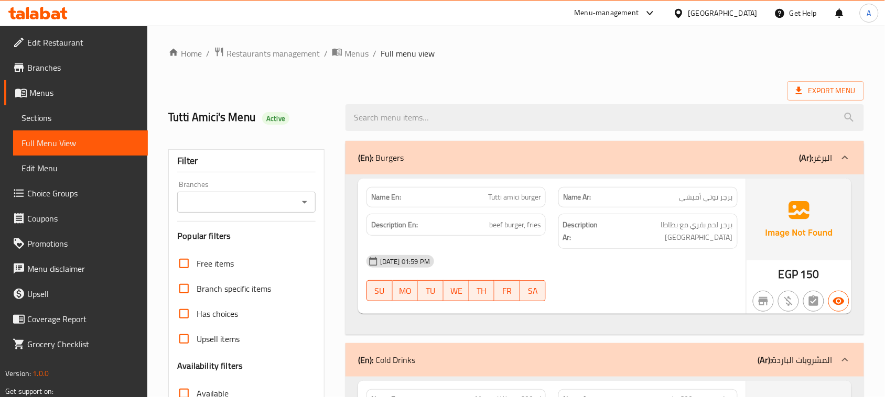
click at [63, 44] on span "Edit Restaurant" at bounding box center [83, 42] width 112 height 13
